Goal: Task Accomplishment & Management: Use online tool/utility

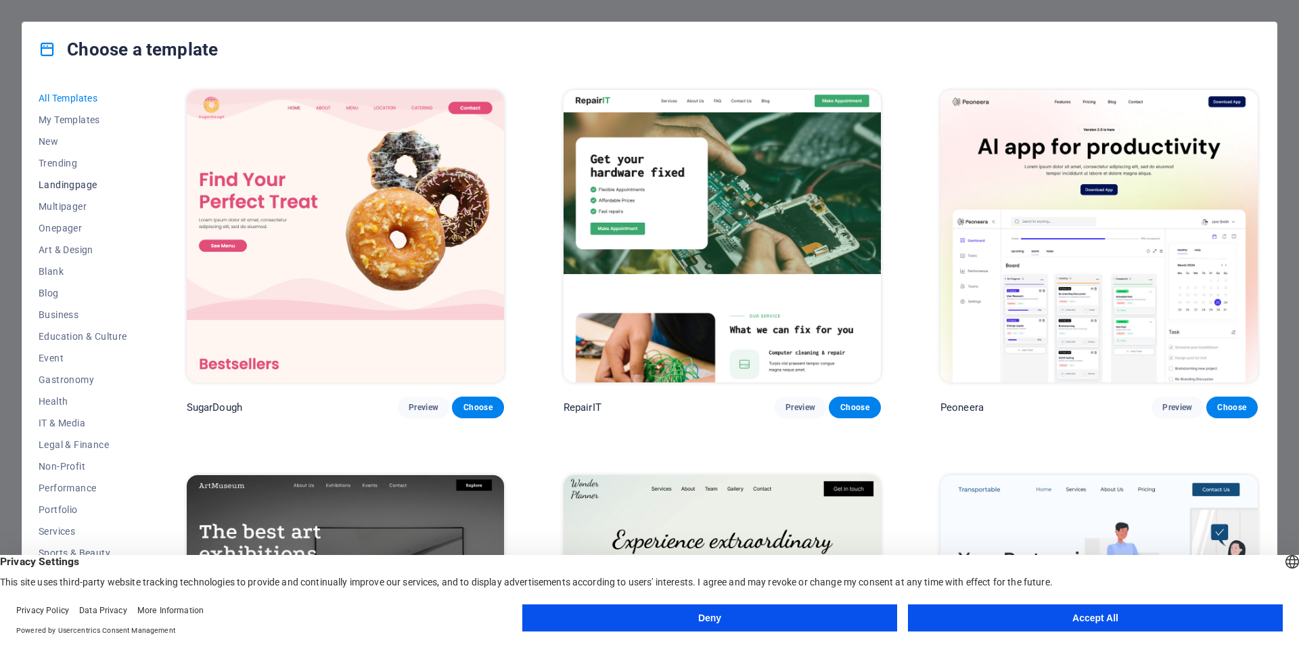
click at [73, 187] on span "Landingpage" at bounding box center [83, 184] width 89 height 11
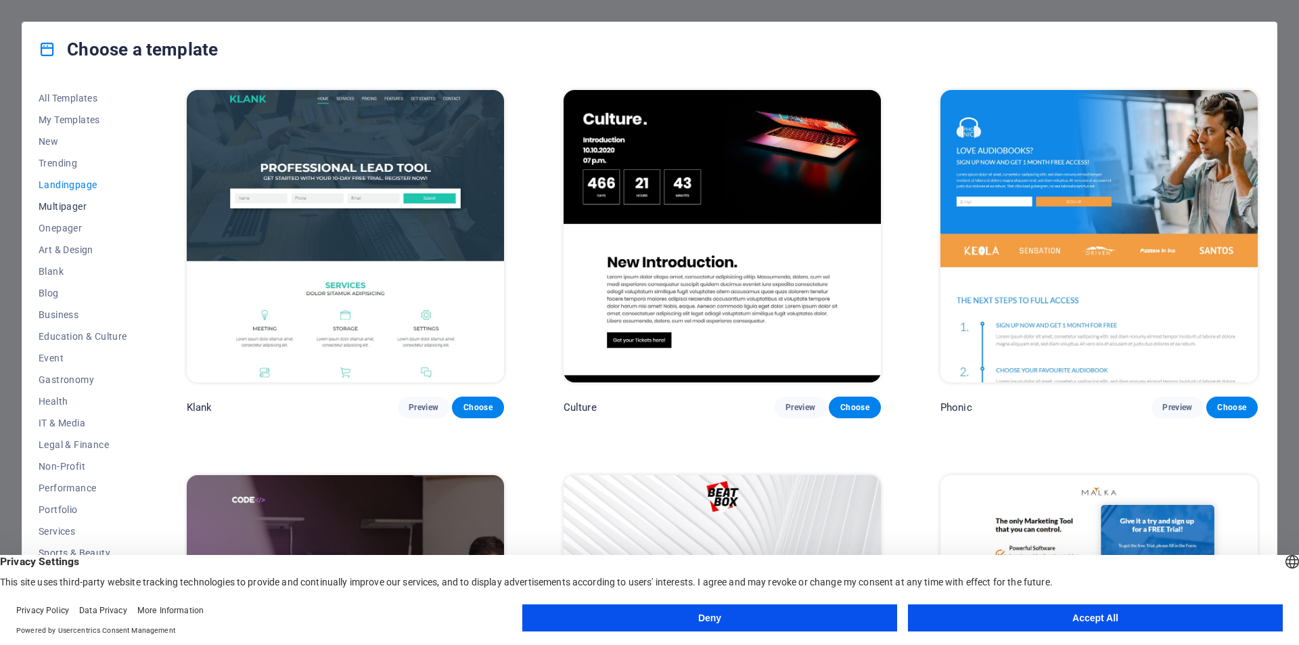
click at [70, 209] on span "Multipager" at bounding box center [83, 206] width 89 height 11
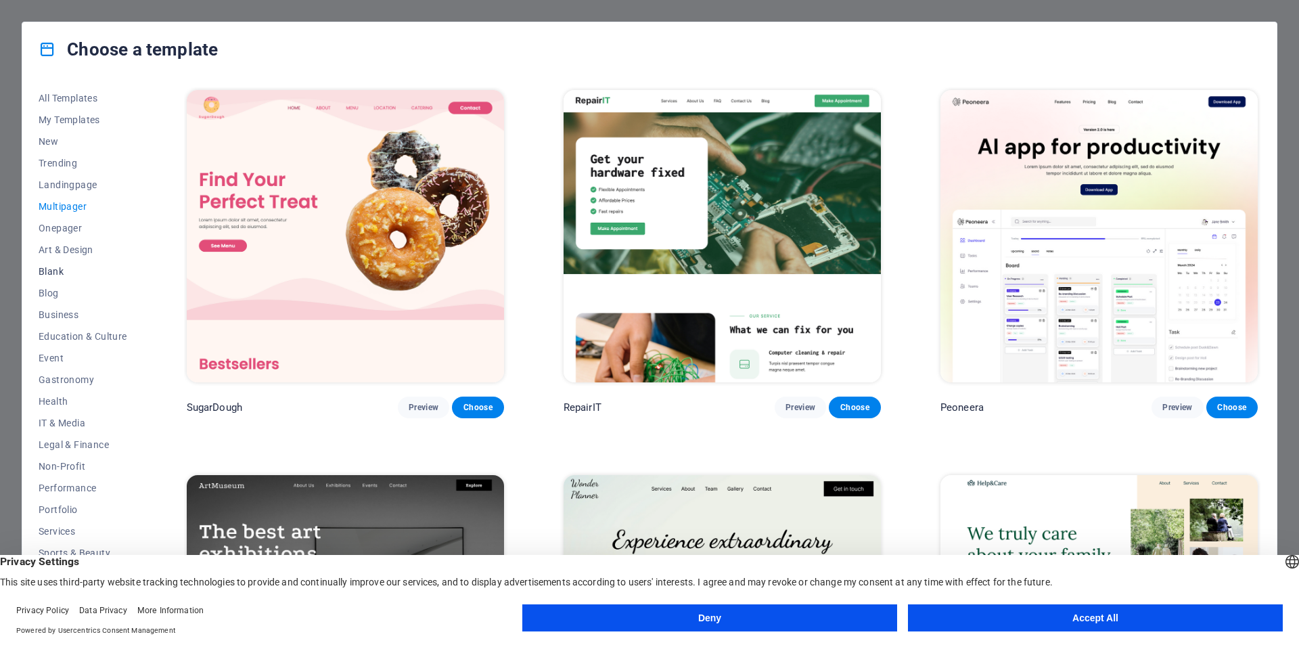
click at [53, 273] on span "Blank" at bounding box center [83, 271] width 89 height 11
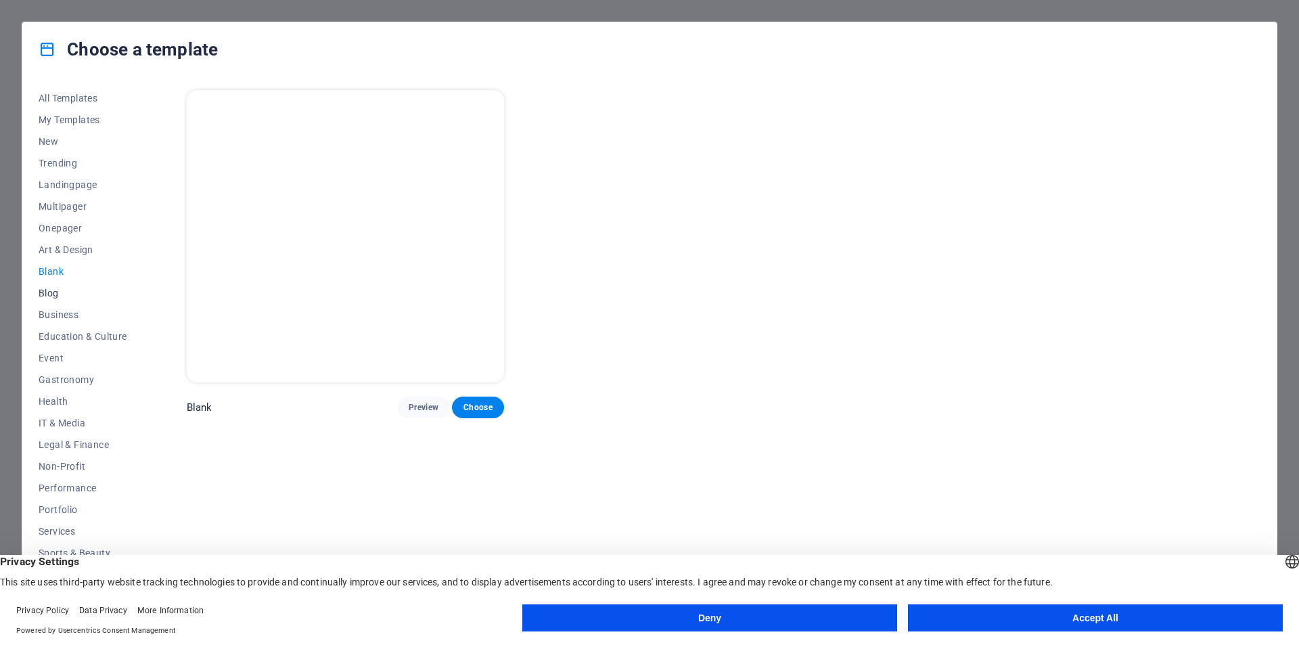
click at [51, 298] on button "Blog" at bounding box center [83, 293] width 89 height 22
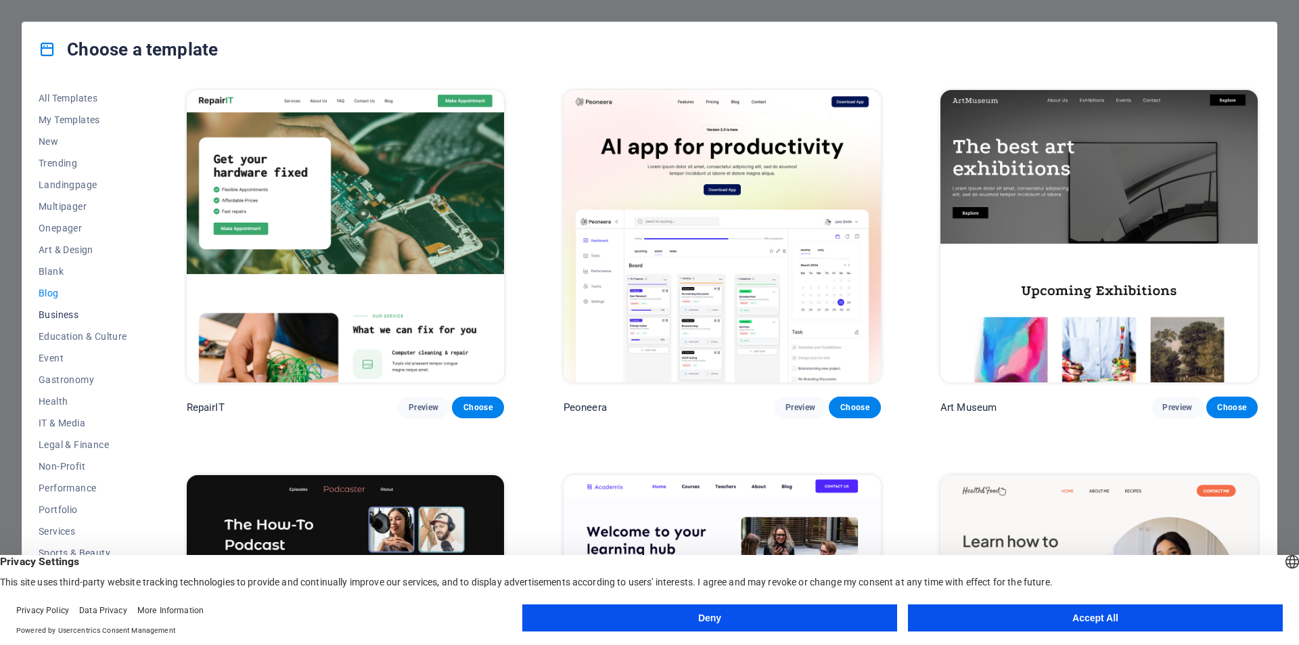
click at [58, 314] on span "Business" at bounding box center [83, 314] width 89 height 11
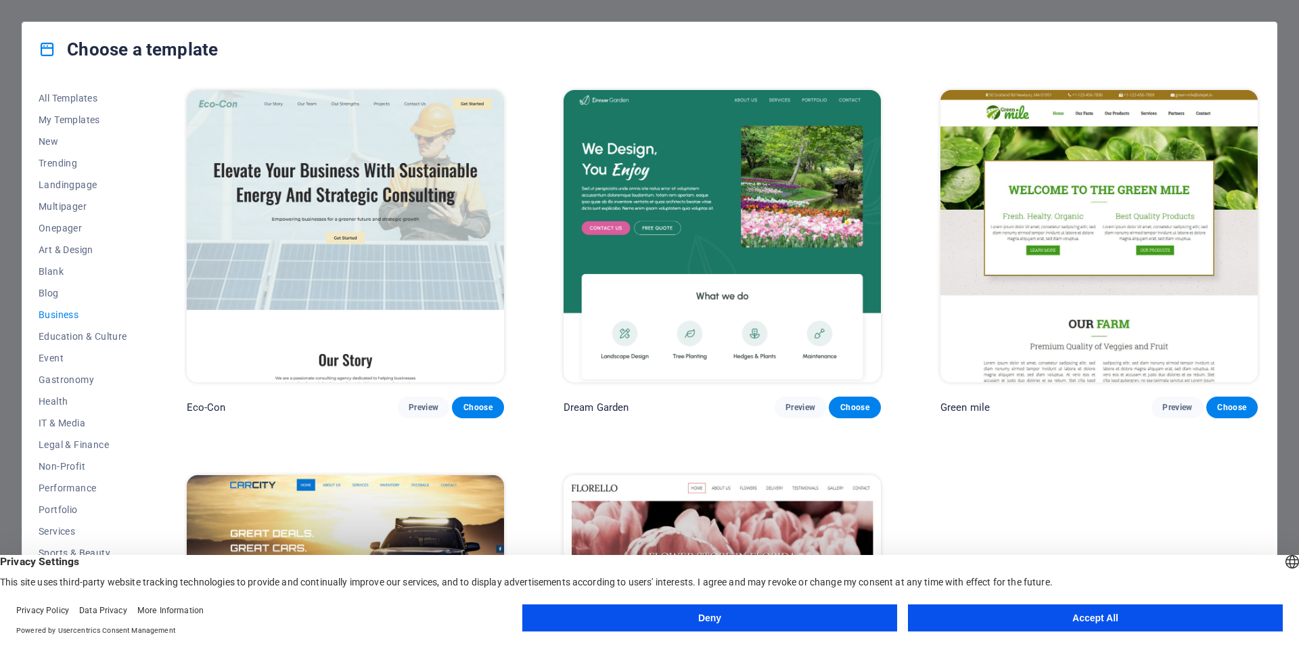
scroll to position [22, 0]
click at [73, 396] on span "IT & Media" at bounding box center [83, 400] width 89 height 11
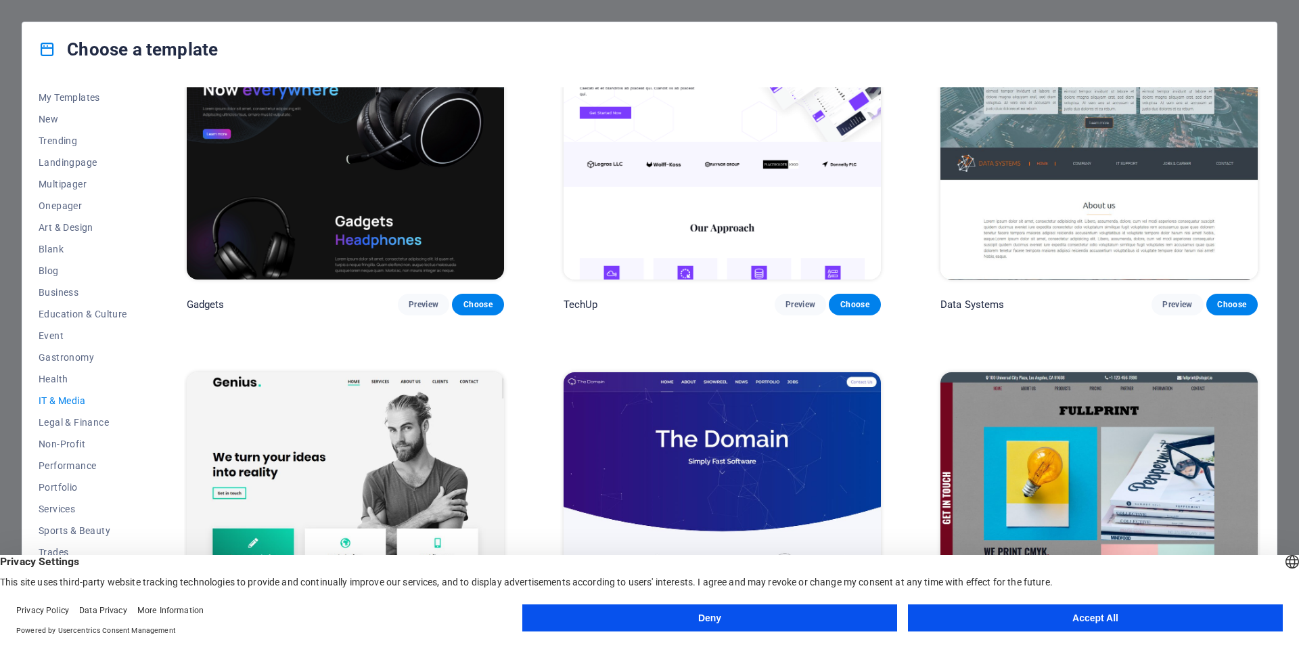
scroll to position [217, 0]
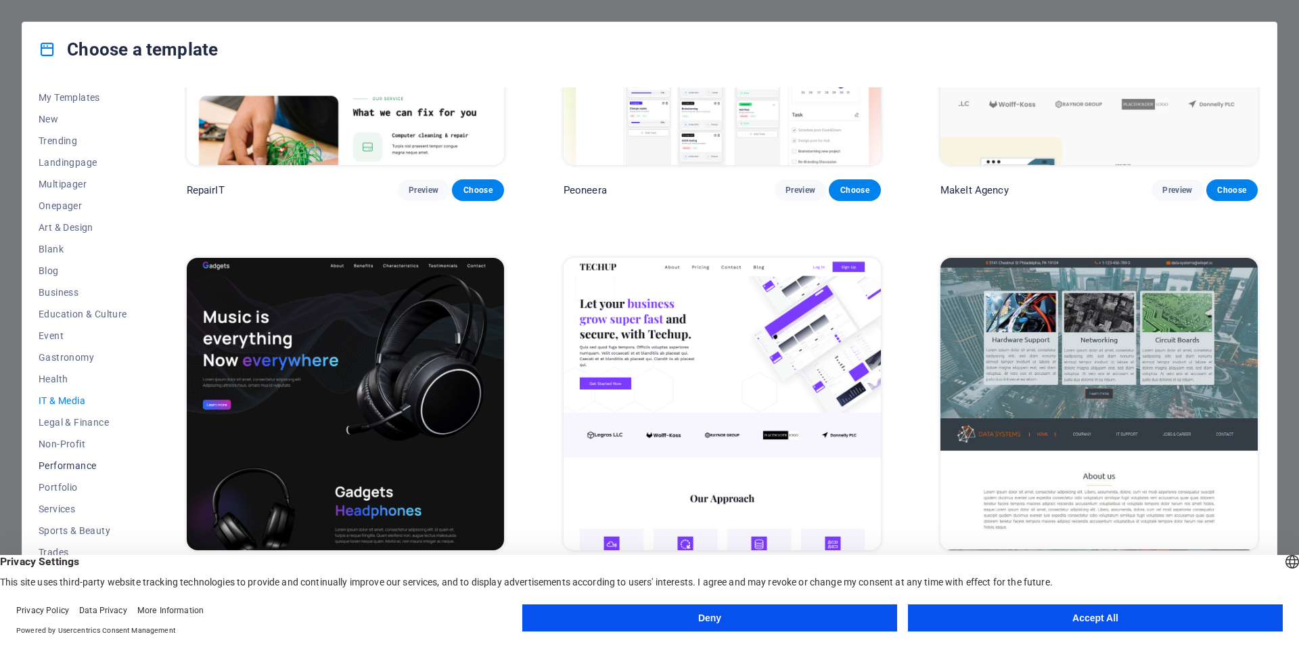
click at [82, 460] on span "Performance" at bounding box center [83, 465] width 89 height 11
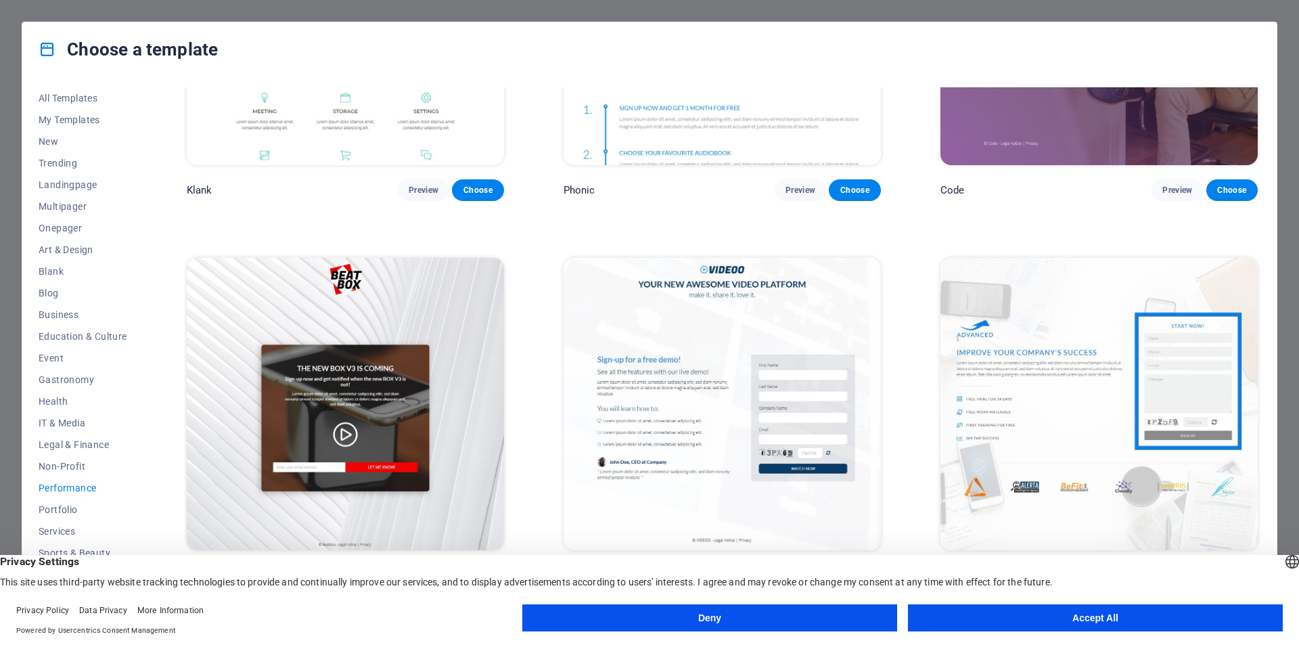
scroll to position [22, 0]
click at [70, 507] on span "Services" at bounding box center [83, 508] width 89 height 11
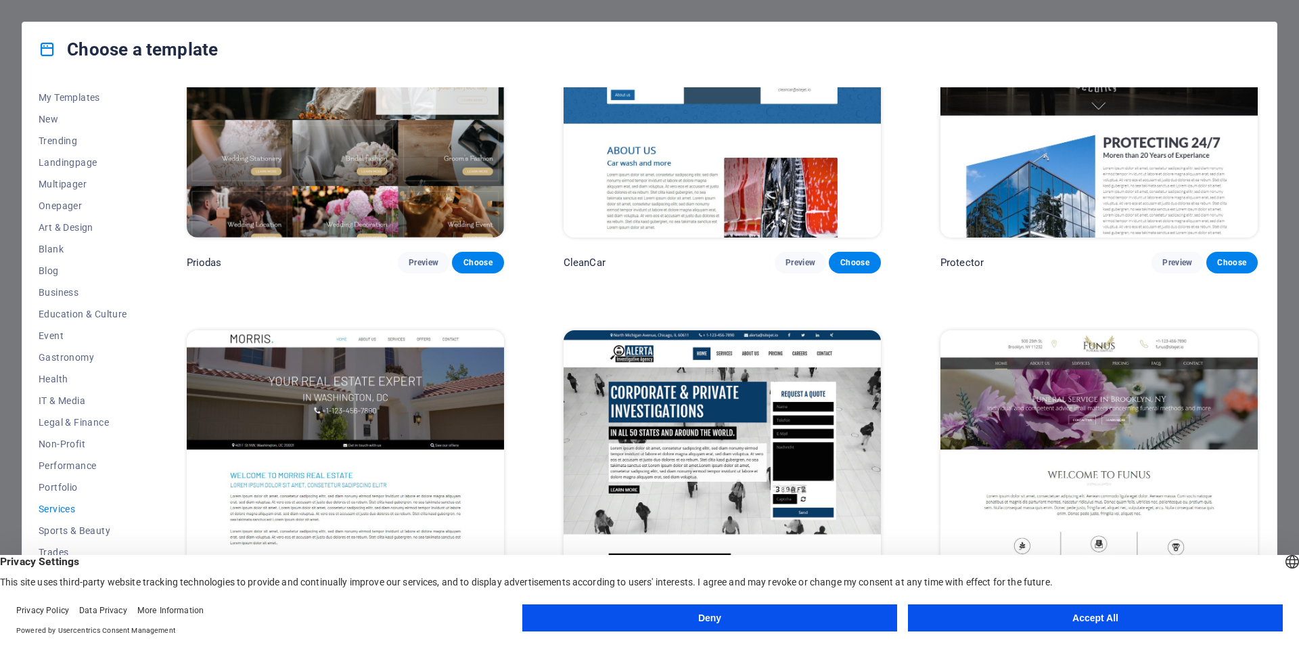
scroll to position [1232, 0]
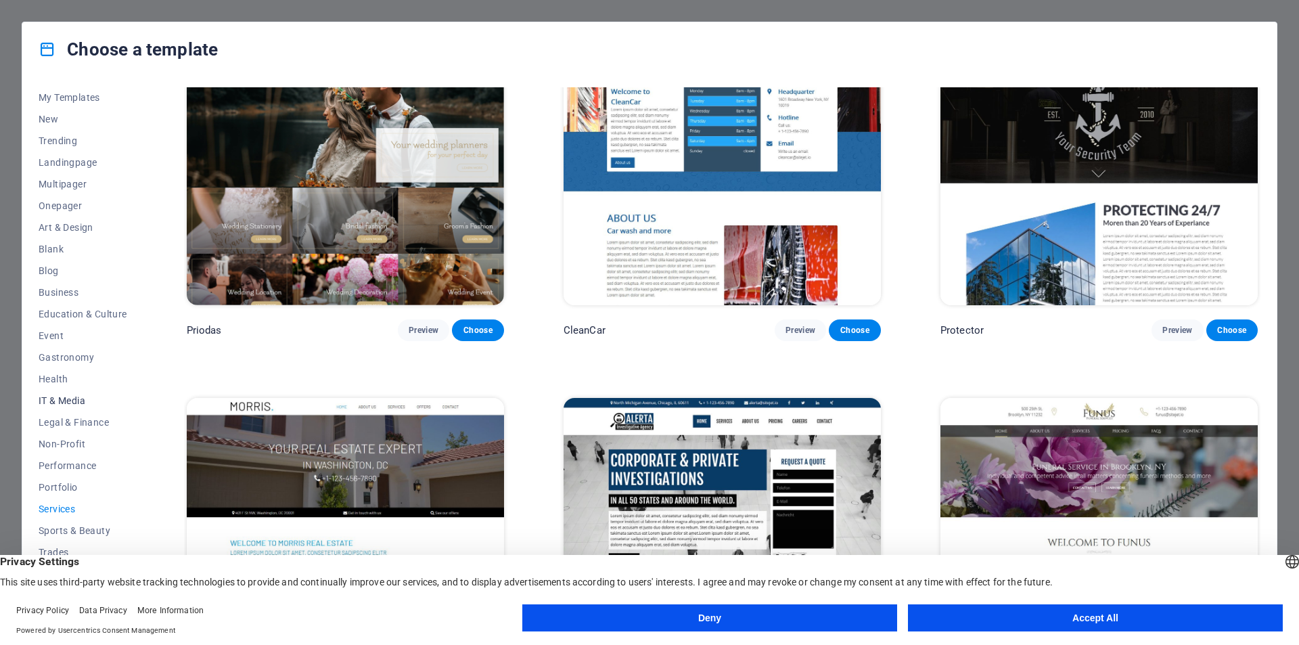
click at [70, 392] on button "IT & Media" at bounding box center [83, 401] width 89 height 22
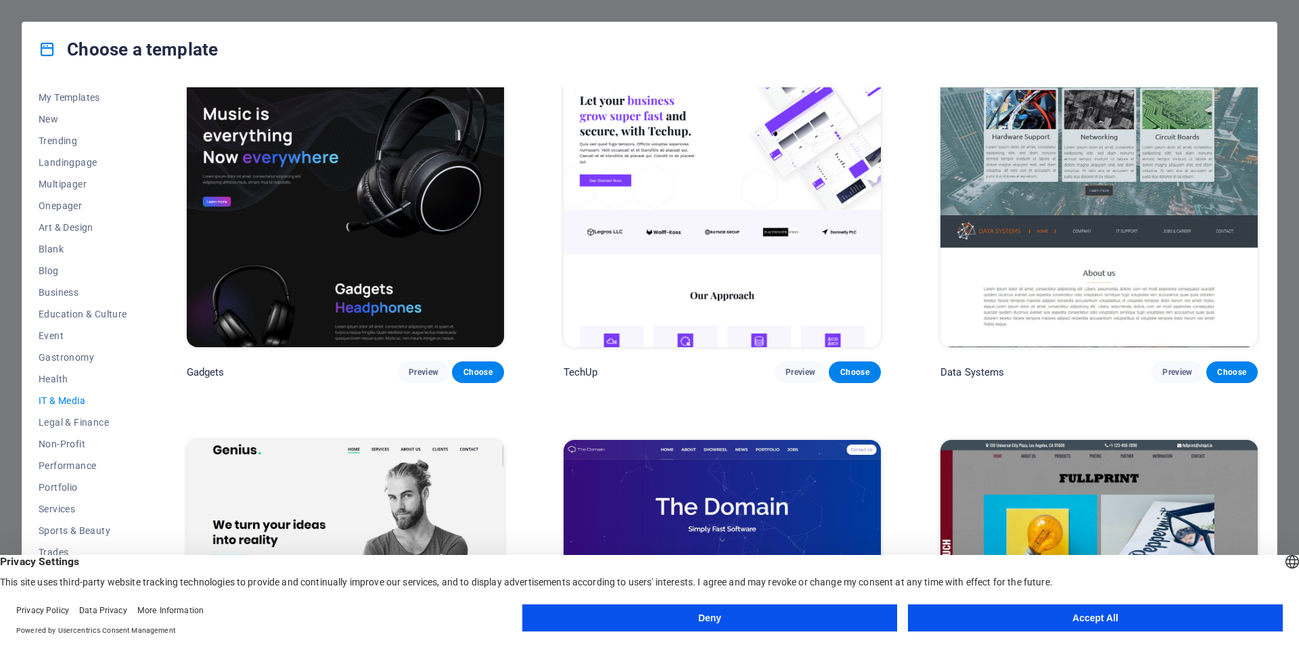
scroll to position [691, 0]
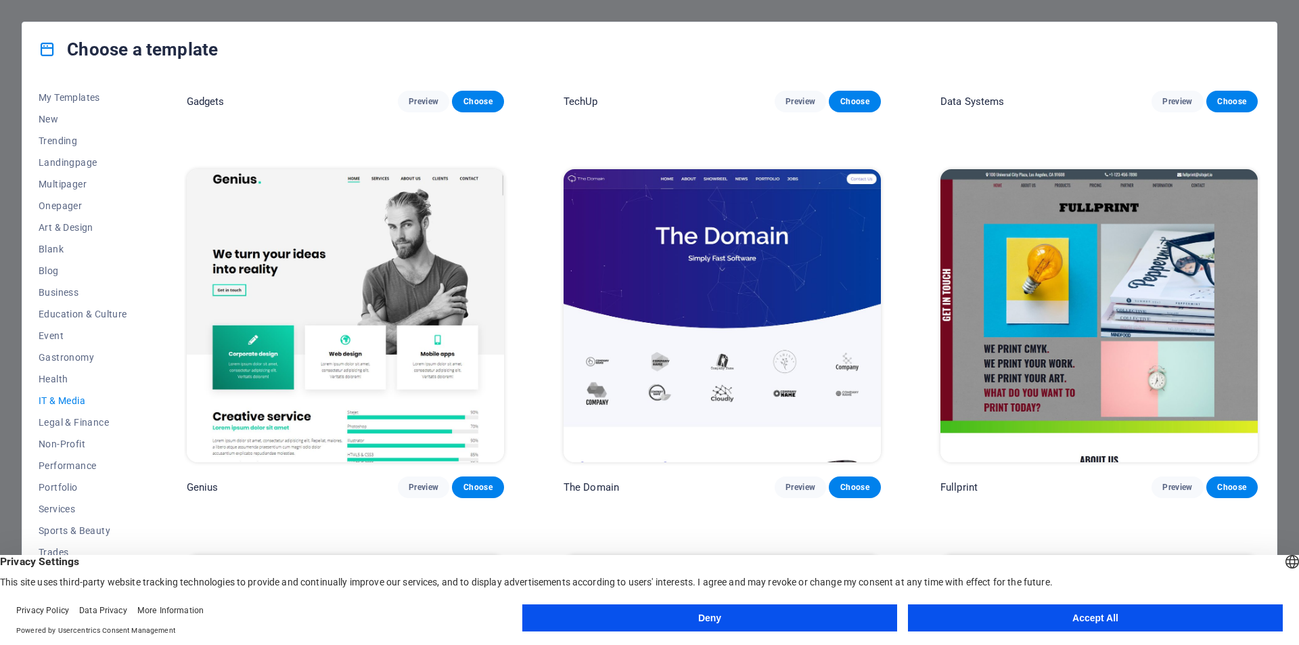
click at [718, 268] on img at bounding box center [721, 315] width 317 height 292
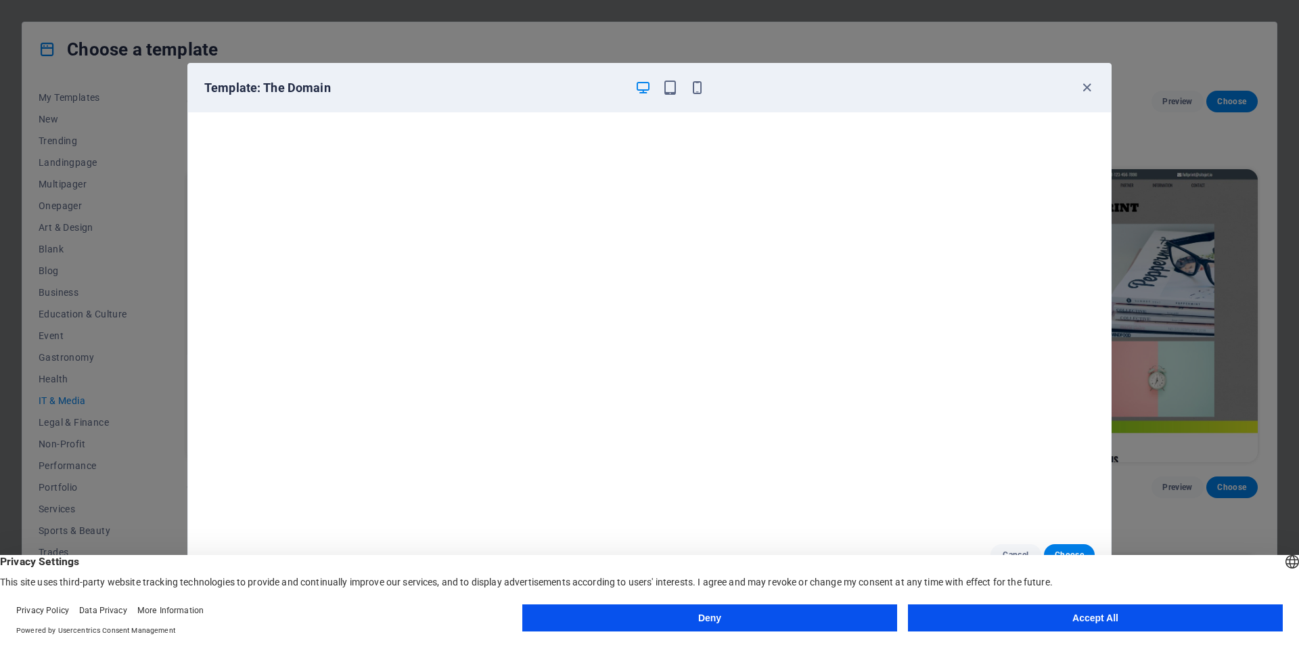
click at [737, 609] on button "Deny" at bounding box center [709, 617] width 375 height 27
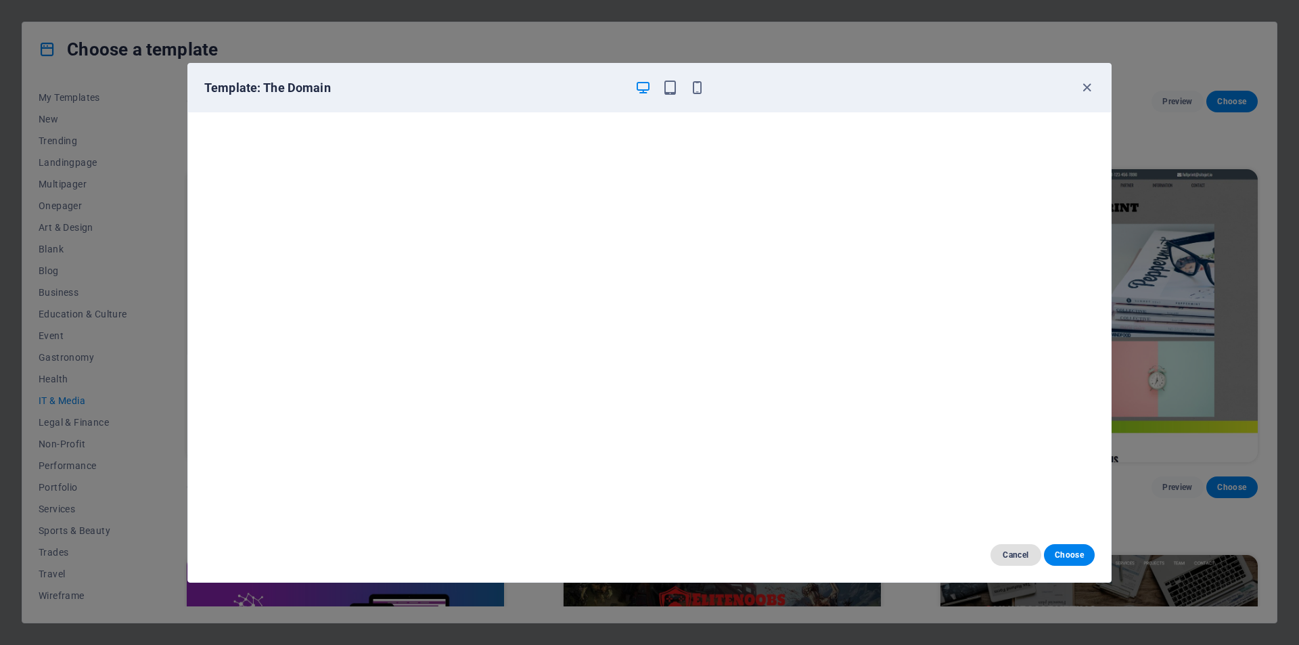
click at [1011, 555] on span "Cancel" at bounding box center [1015, 554] width 29 height 11
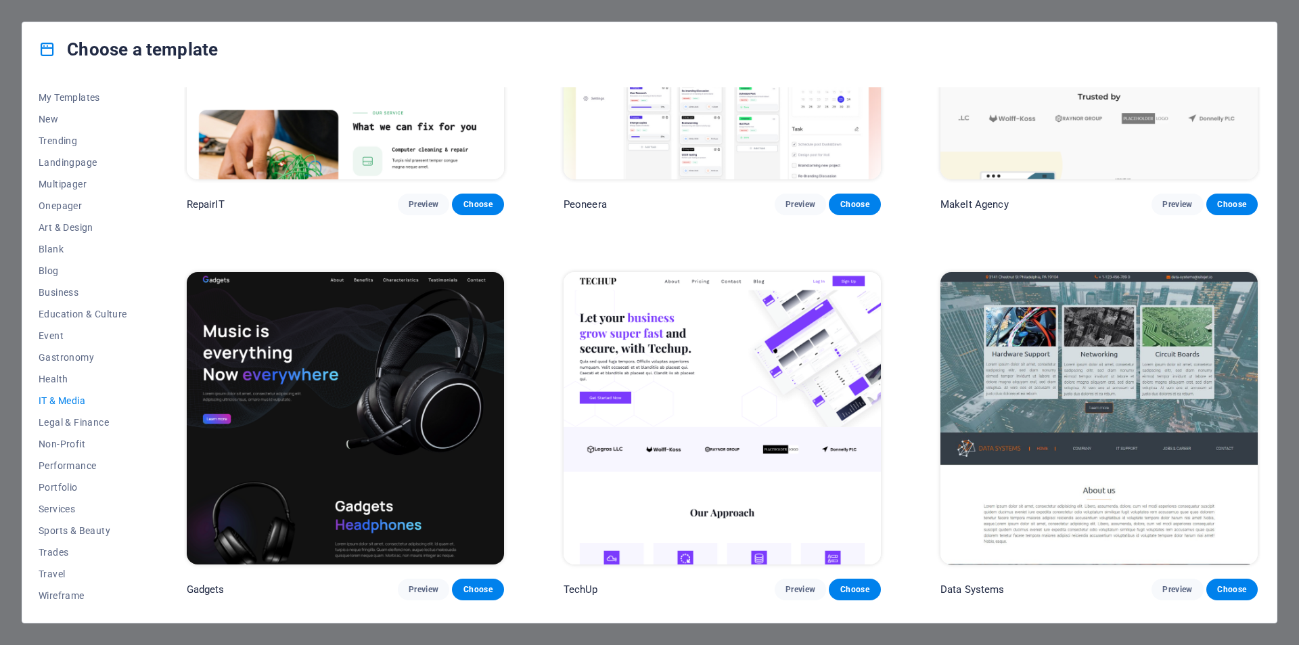
scroll to position [271, 0]
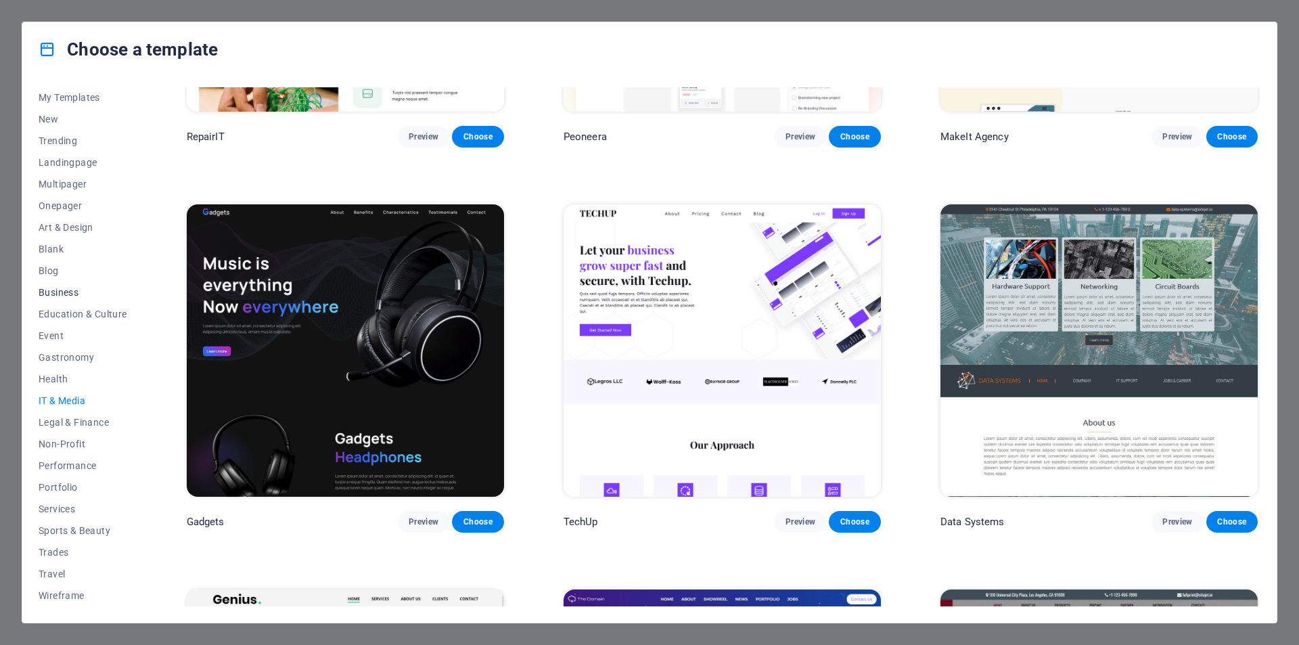
click at [60, 291] on span "Business" at bounding box center [83, 292] width 89 height 11
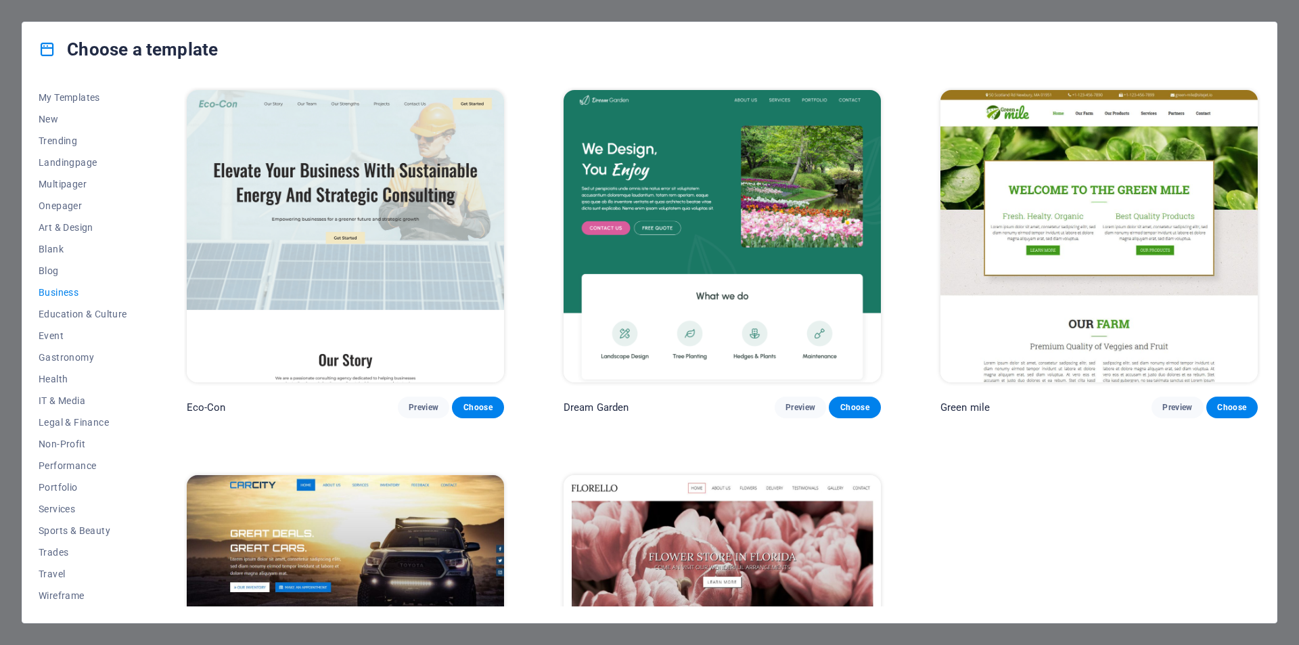
scroll to position [194, 0]
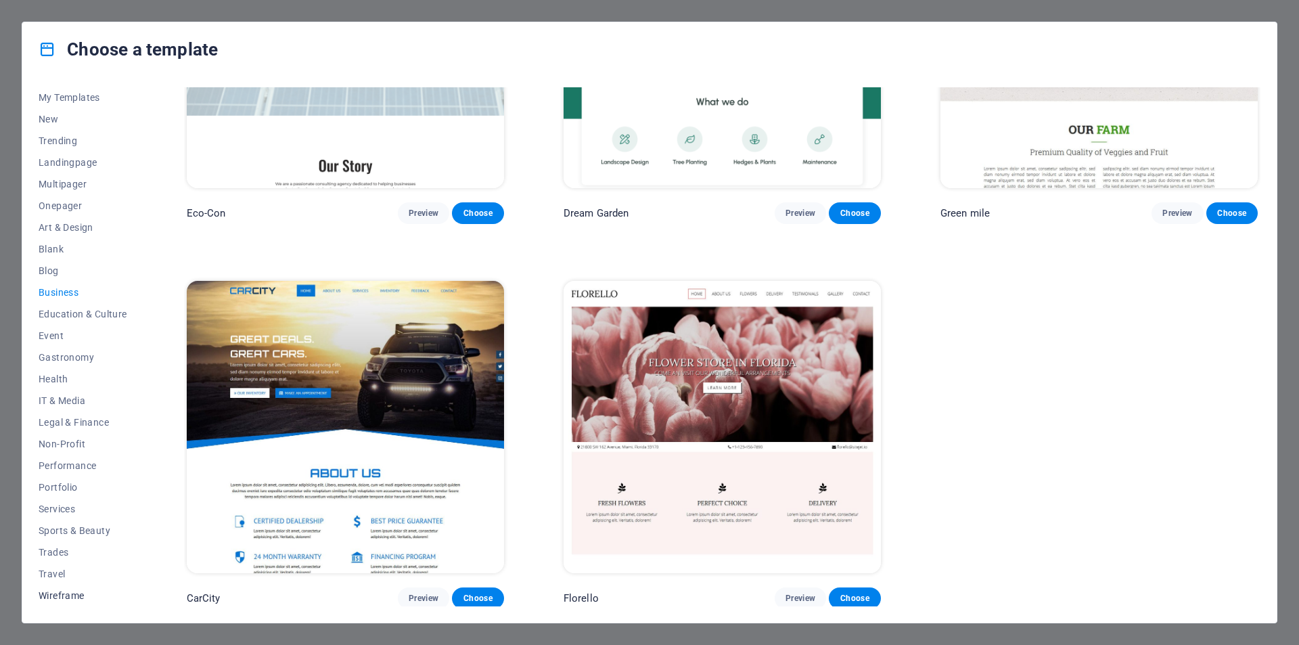
click at [57, 601] on button "Wireframe" at bounding box center [83, 595] width 89 height 22
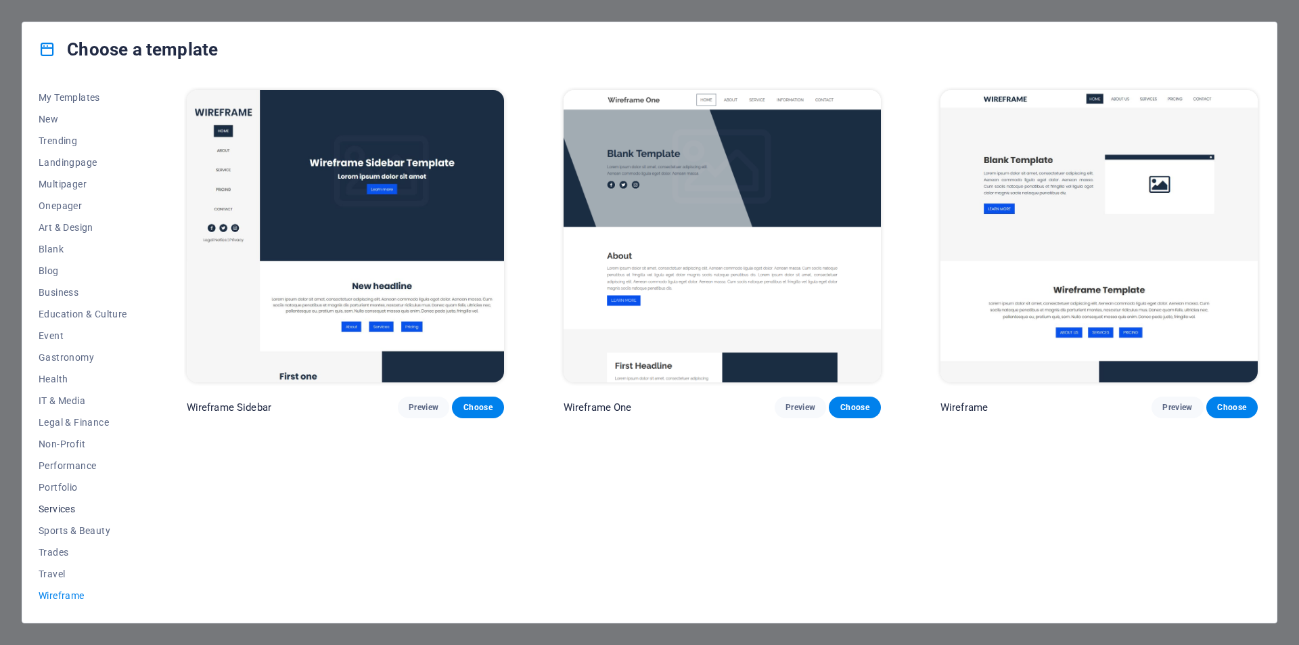
click at [66, 512] on span "Services" at bounding box center [83, 508] width 89 height 11
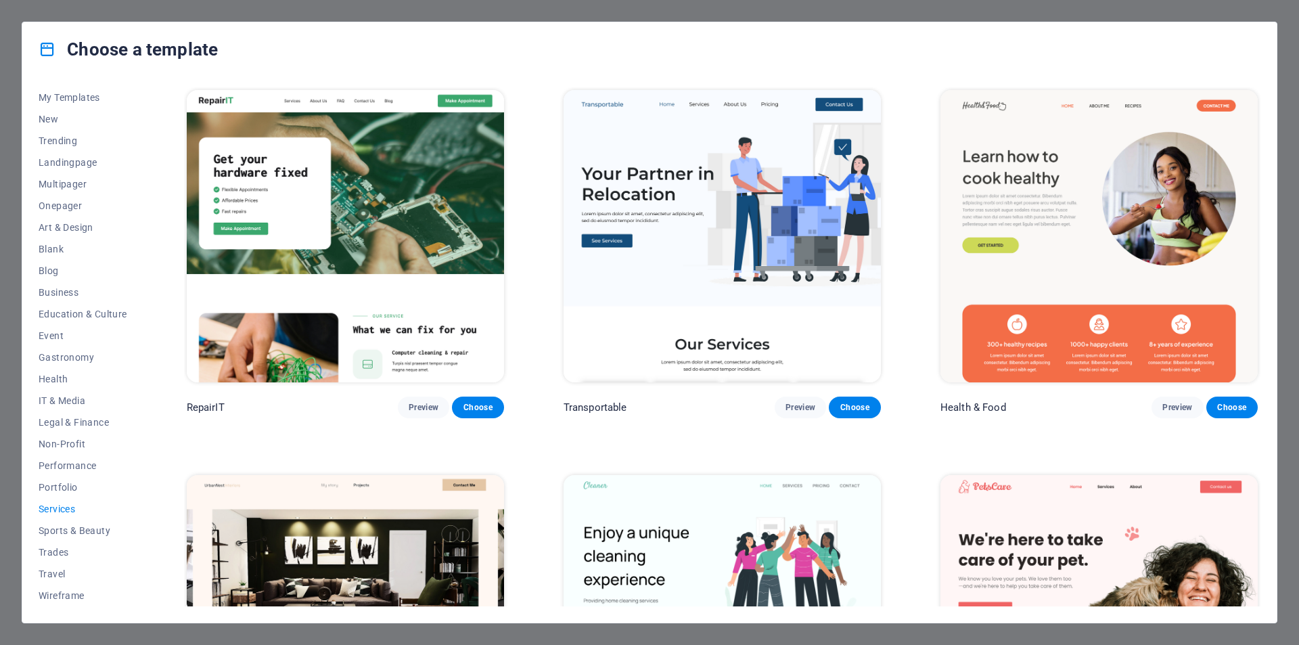
click at [645, 238] on img at bounding box center [721, 236] width 317 height 292
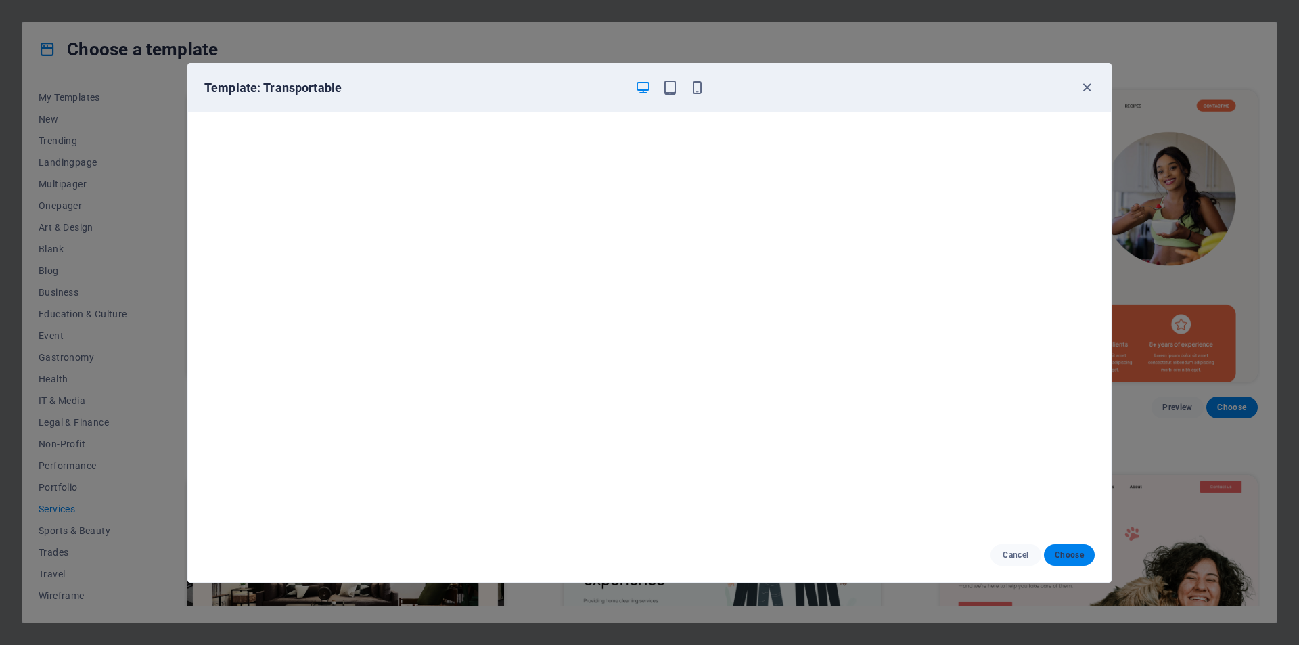
click at [1071, 559] on span "Choose" at bounding box center [1068, 554] width 29 height 11
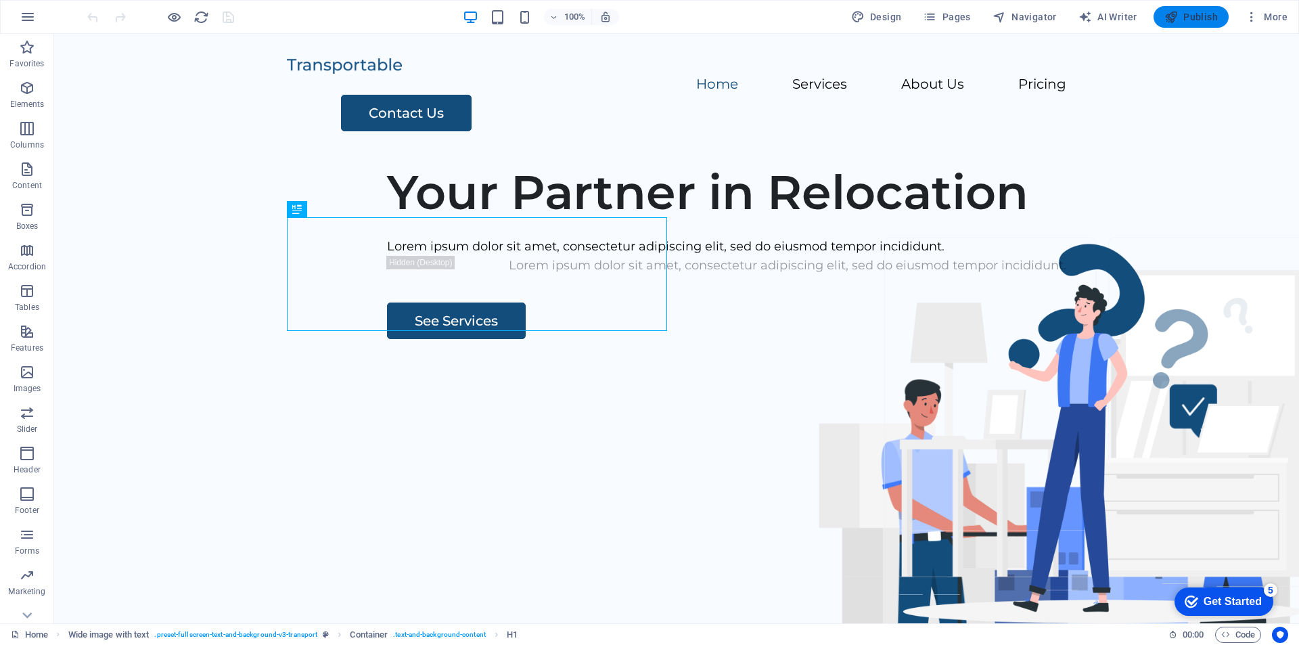
click at [1217, 15] on span "Publish" at bounding box center [1190, 17] width 53 height 14
